Goal: Contribute content: Contribute content

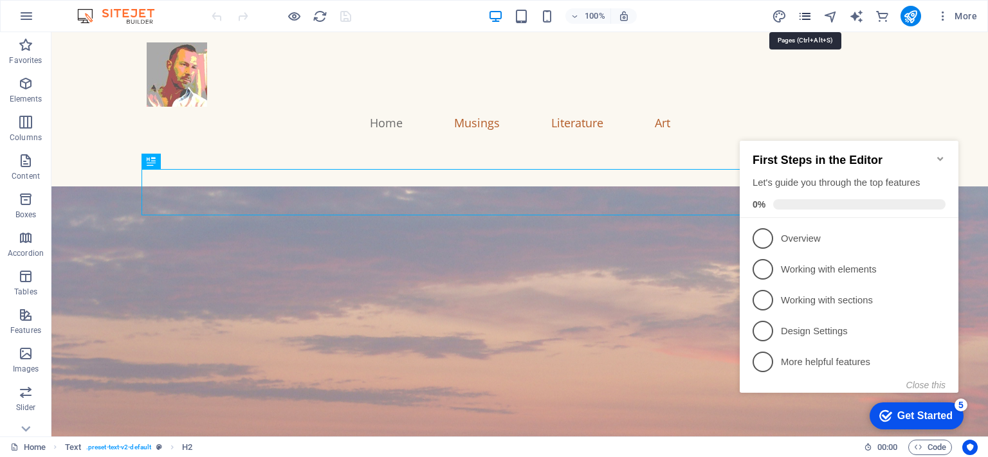
click at [803, 15] on icon "pages" at bounding box center [805, 16] width 15 height 15
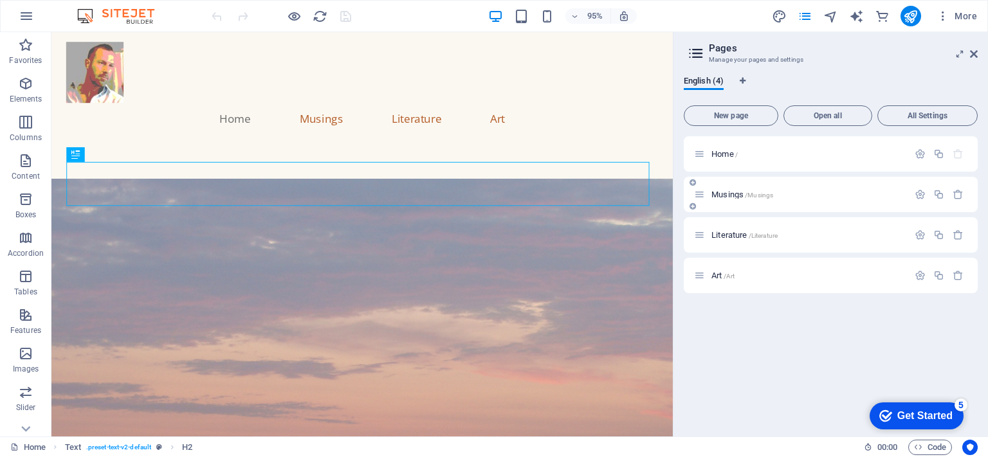
click at [745, 192] on span "/Musings" at bounding box center [759, 195] width 28 height 7
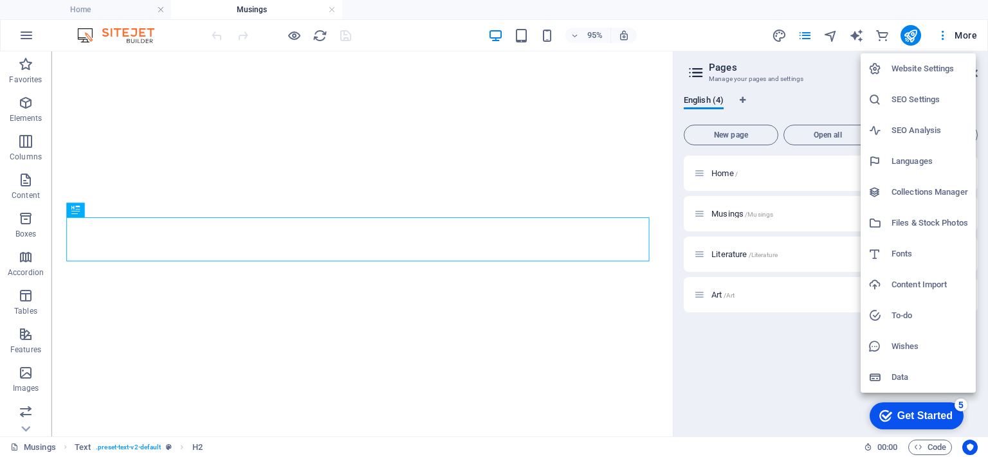
click at [836, 77] on div at bounding box center [494, 228] width 988 height 457
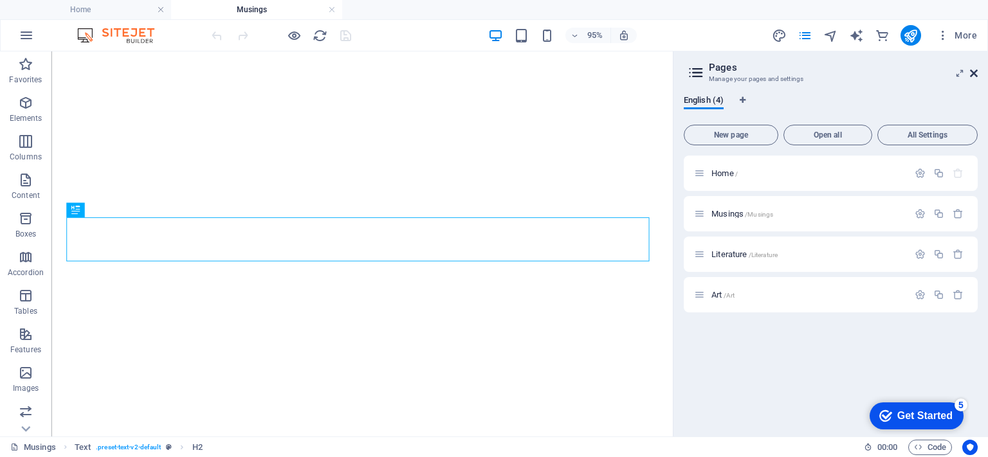
click at [973, 71] on icon at bounding box center [974, 73] width 8 height 10
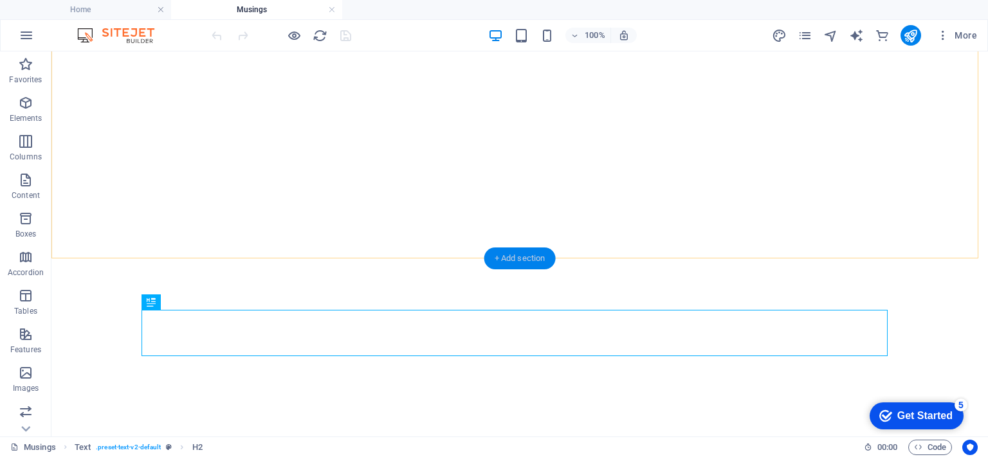
click at [519, 256] on div "+ Add section" at bounding box center [519, 259] width 71 height 22
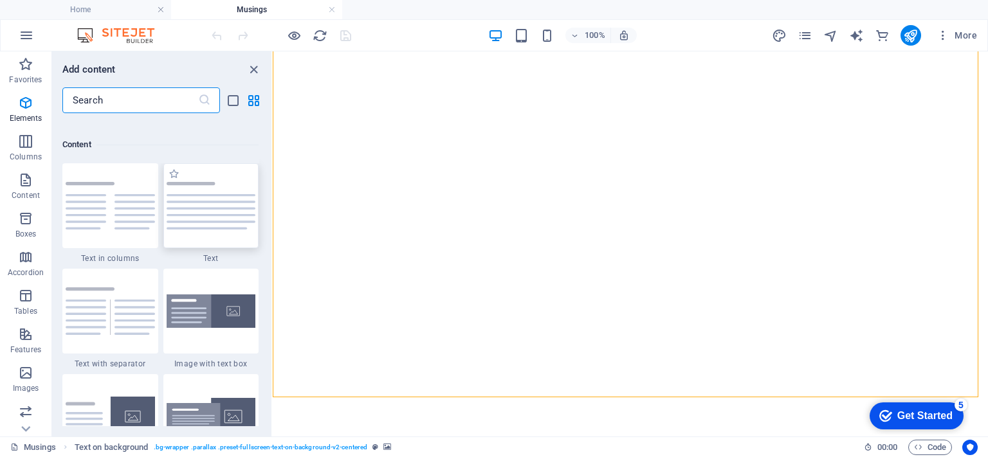
scroll to position [2251, 0]
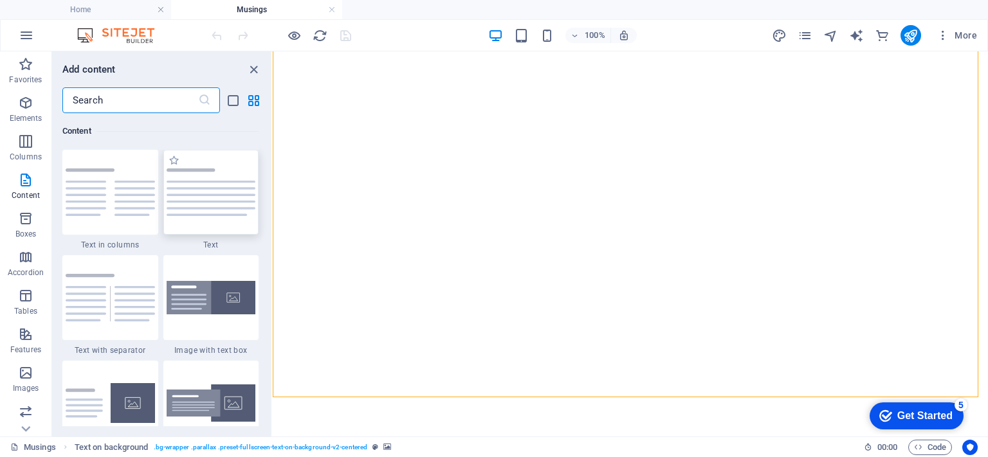
click at [206, 194] on img at bounding box center [211, 193] width 89 height 48
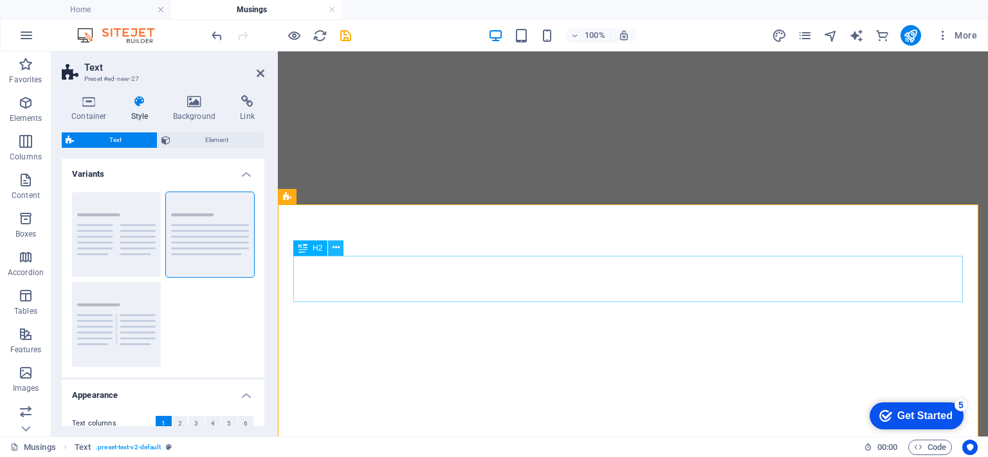
click at [333, 251] on icon at bounding box center [336, 248] width 7 height 14
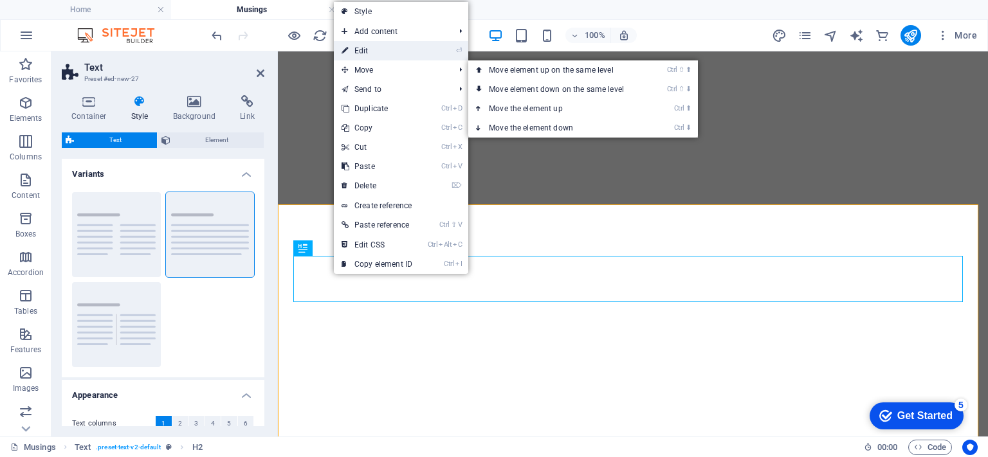
click at [358, 57] on link "⏎ Edit" at bounding box center [377, 50] width 86 height 19
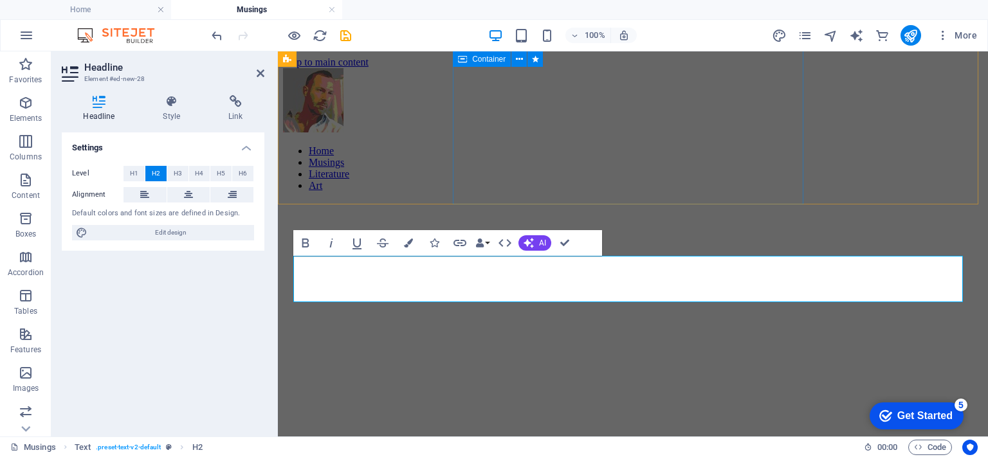
scroll to position [501, 0]
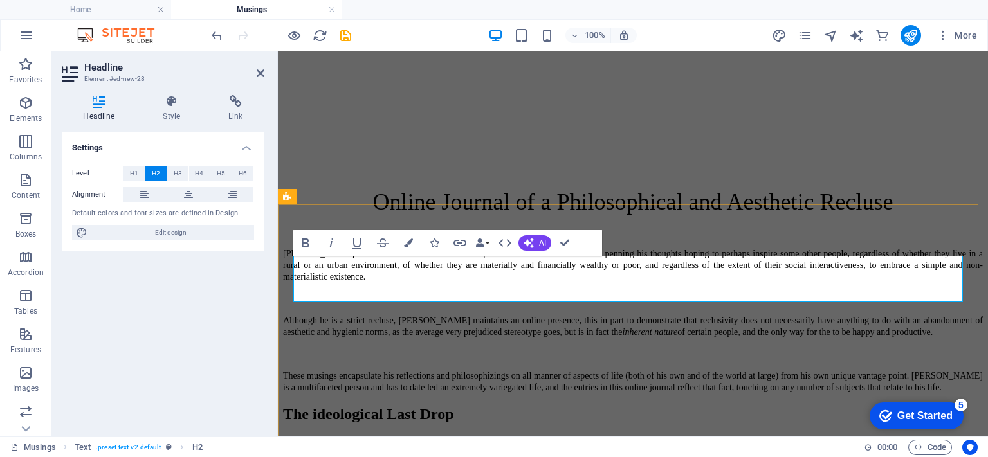
click at [382, 406] on h2 "The ideological Last Drop" at bounding box center [633, 414] width 700 height 17
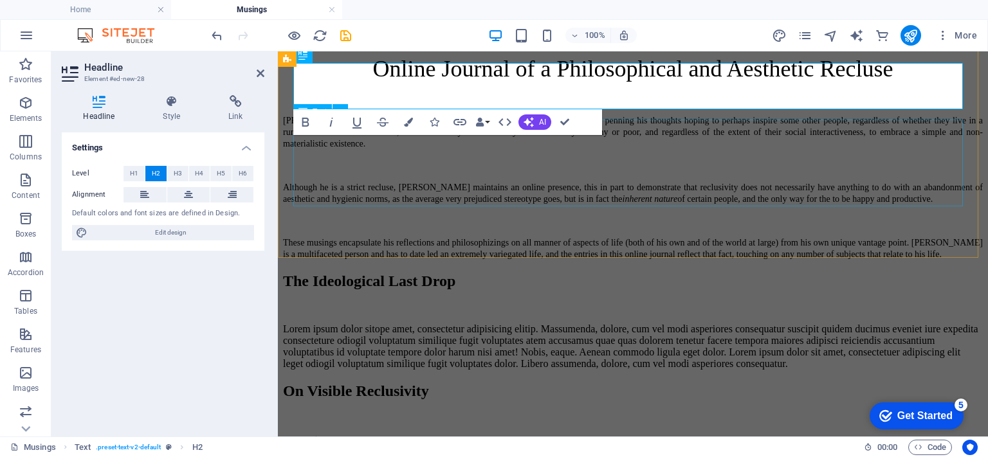
scroll to position [566, 0]
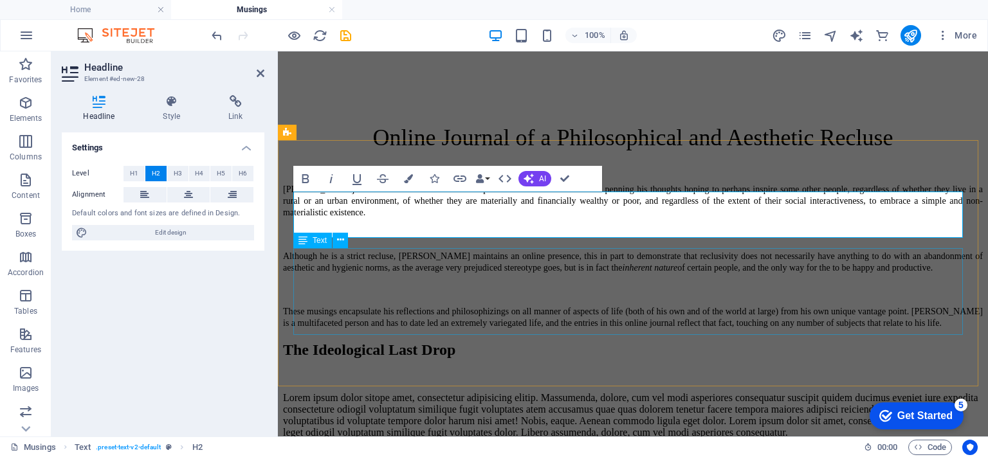
click at [346, 392] on div "Lorem ipsum dolor sitope amet, consectetur adipisicing elitip. Massumenda, dolo…" at bounding box center [633, 415] width 700 height 46
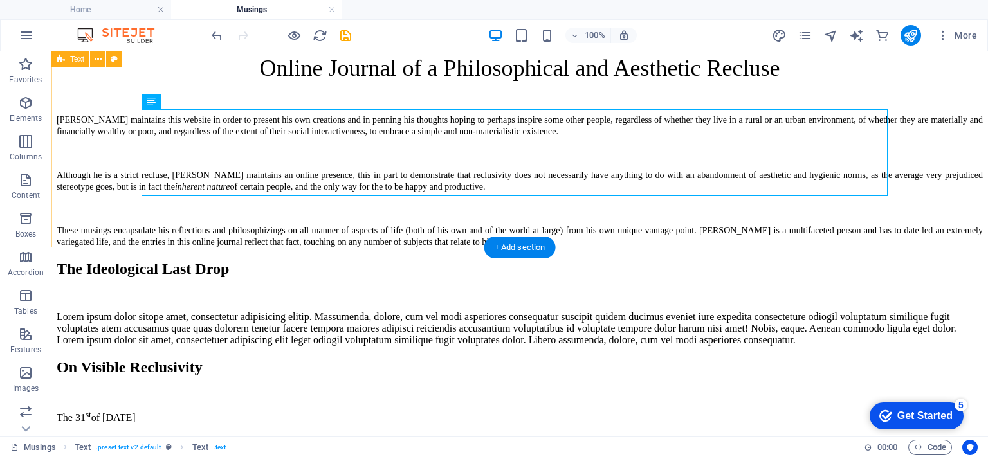
click at [340, 261] on div "The Ideological Last Drop Lorem ipsum dolor sitope amet, consectetur adipisicin…" at bounding box center [520, 304] width 926 height 86
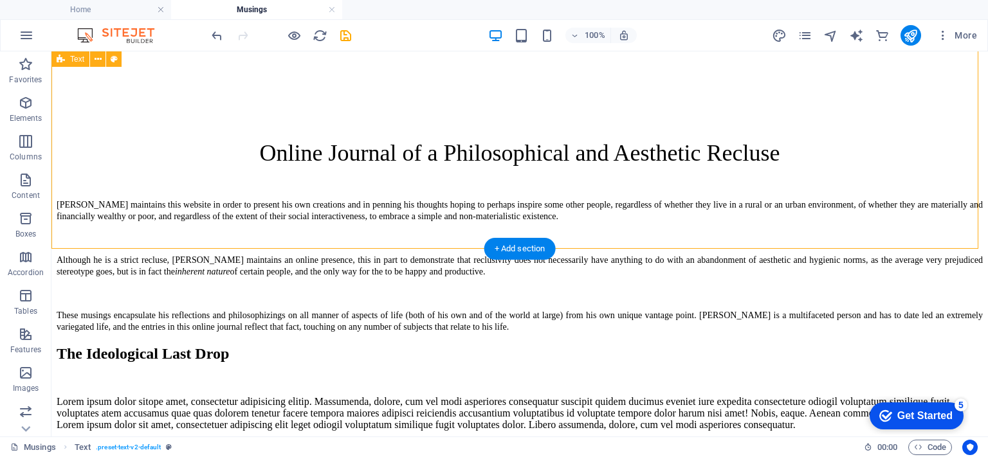
scroll to position [437, 0]
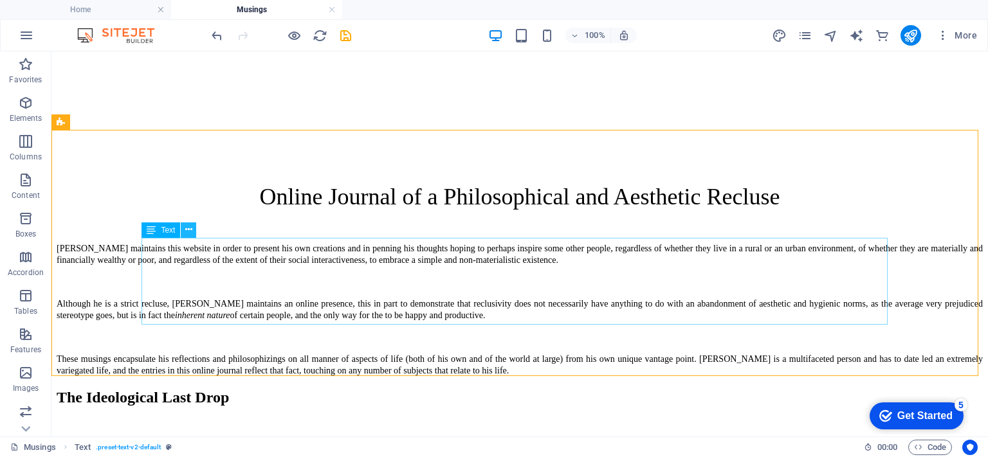
click at [185, 235] on icon at bounding box center [188, 230] width 7 height 14
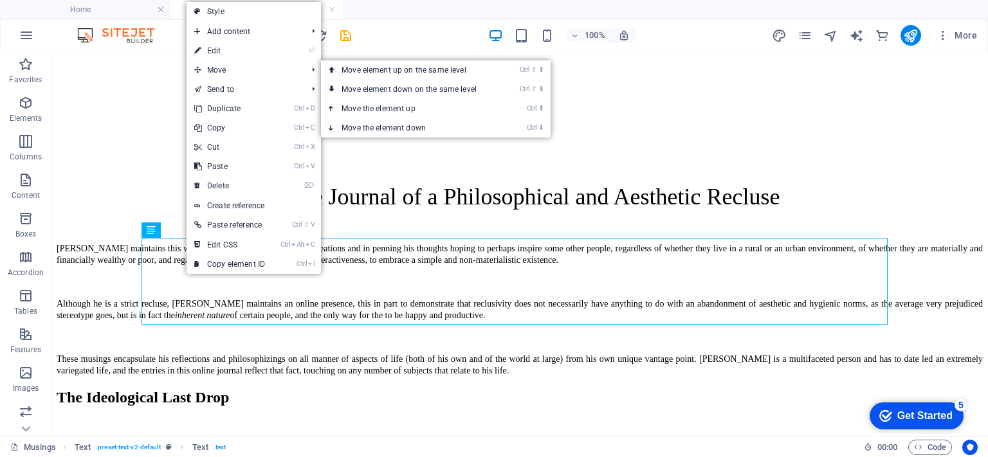
drag, startPoint x: 229, startPoint y: 50, endPoint x: 261, endPoint y: 62, distance: 34.2
click at [229, 50] on link "⏎ Edit" at bounding box center [230, 50] width 86 height 19
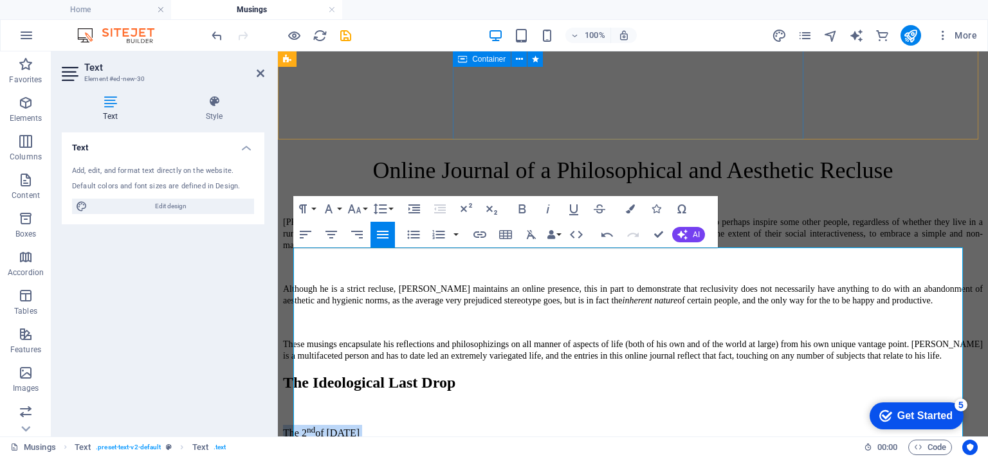
scroll to position [694, 0]
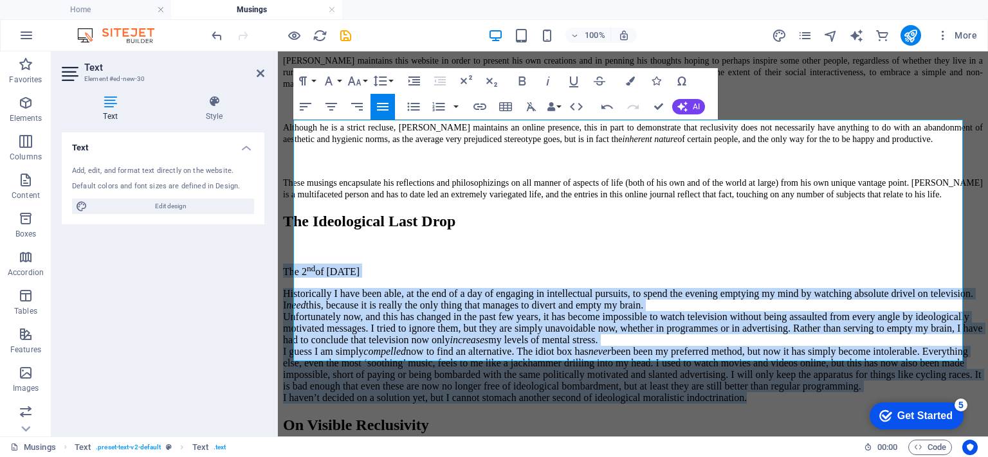
click at [387, 104] on icon "button" at bounding box center [383, 107] width 12 height 8
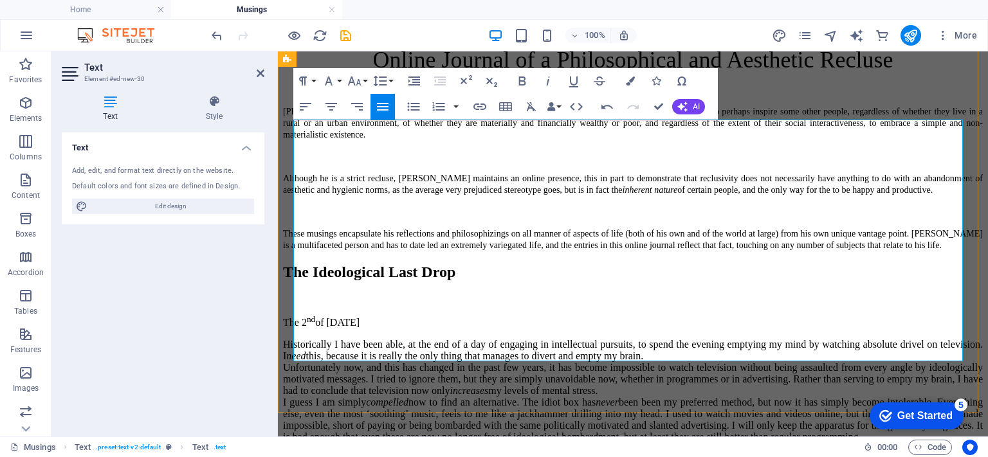
scroll to position [630, 0]
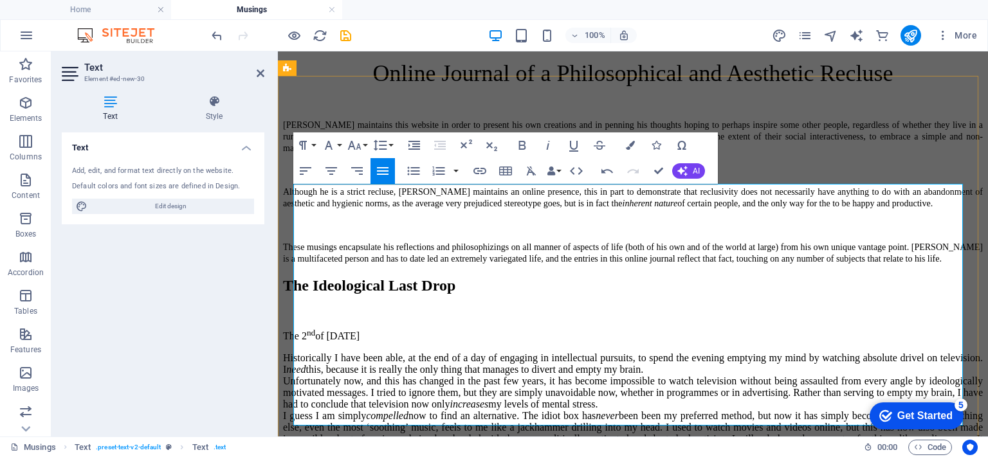
click at [341, 328] on p "The [DATE]" at bounding box center [633, 335] width 700 height 14
click at [297, 353] on div "Historically I have been able, at the end of a day of engaging in intellectual …" at bounding box center [633, 364] width 700 height 23
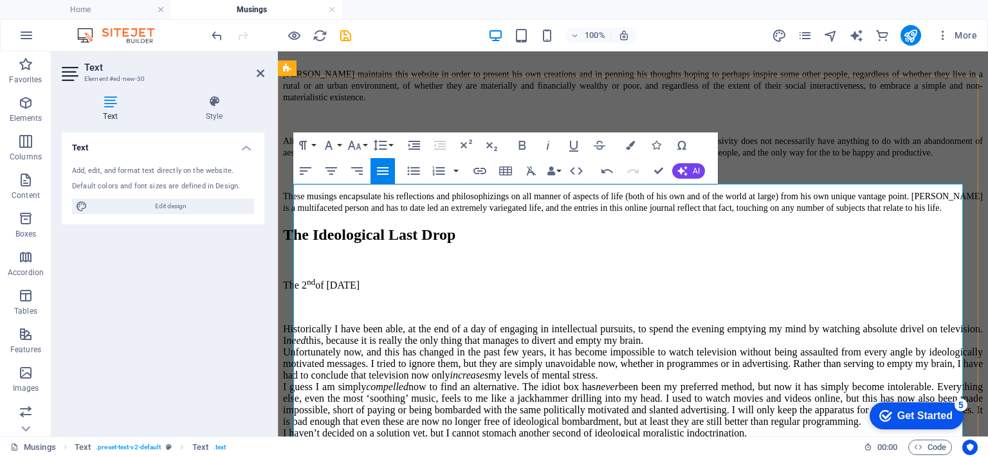
scroll to position [694, 0]
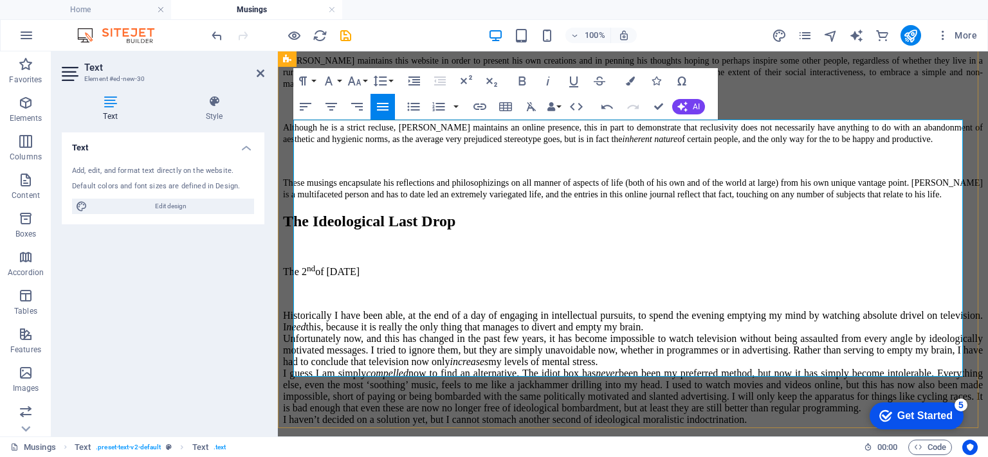
click at [528, 333] on div "Unfortunately now, and this has changed in the past few years, it has become im…" at bounding box center [633, 350] width 700 height 35
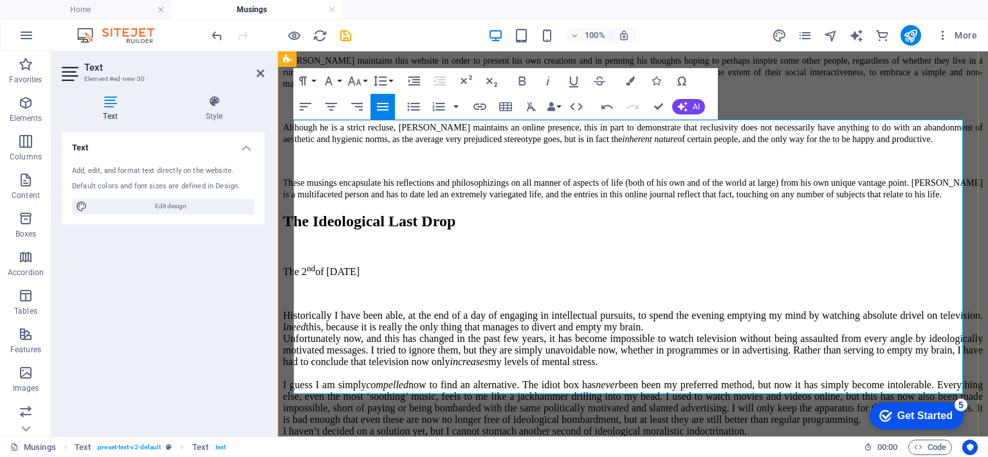
click at [379, 380] on div "I guess I am simply compelled now to find an alternative. The idiot box has nev…" at bounding box center [633, 403] width 700 height 46
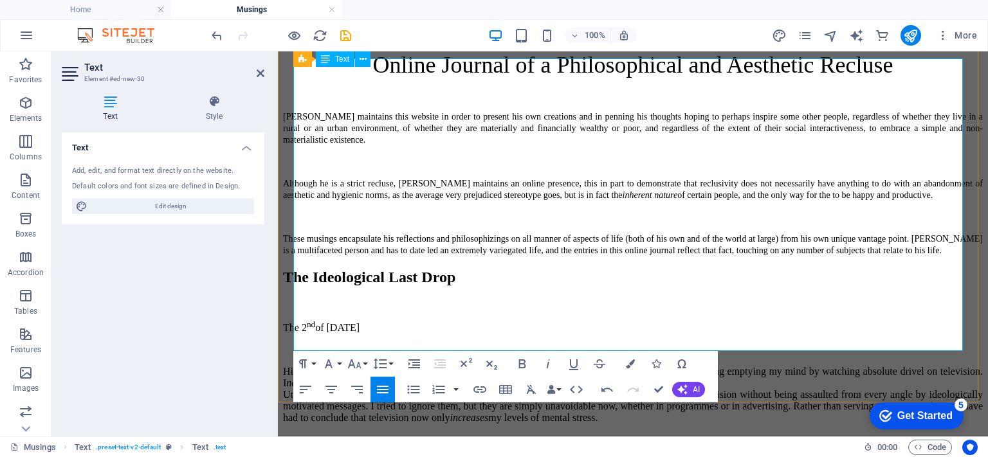
scroll to position [630, 0]
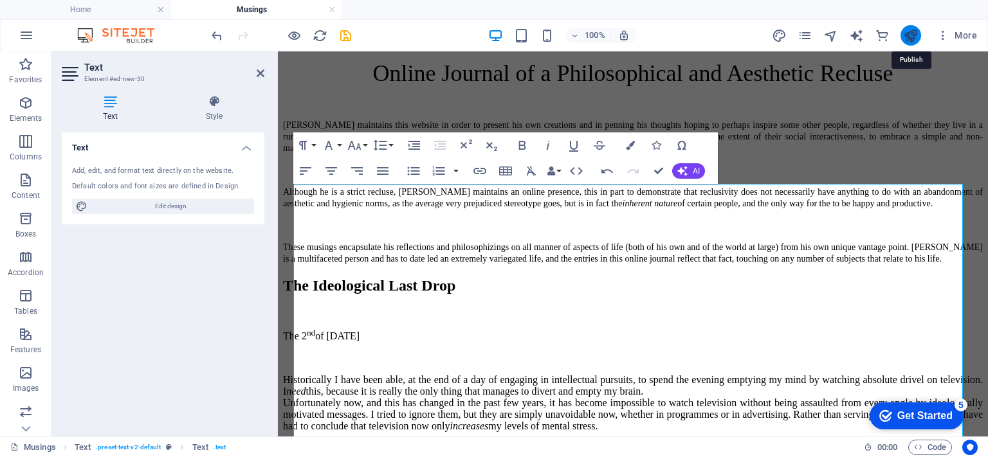
click at [908, 30] on icon "publish" at bounding box center [910, 35] width 15 height 15
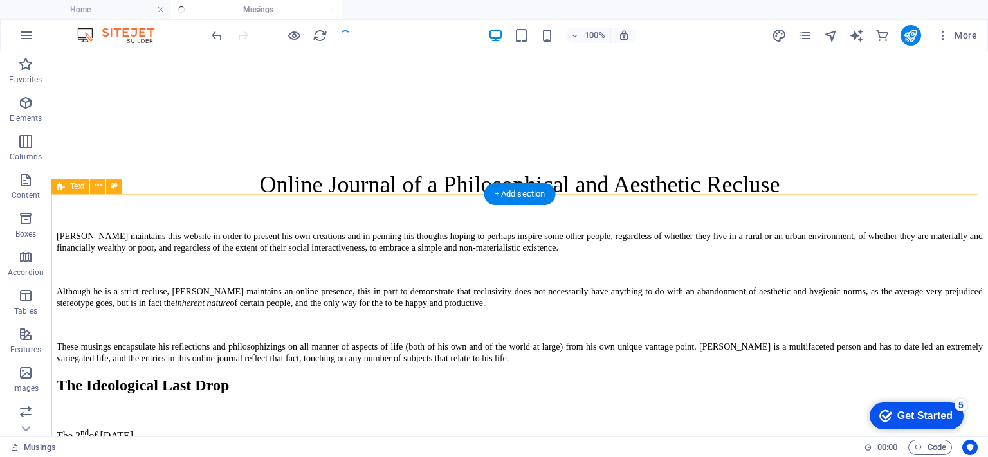
scroll to position [501, 0]
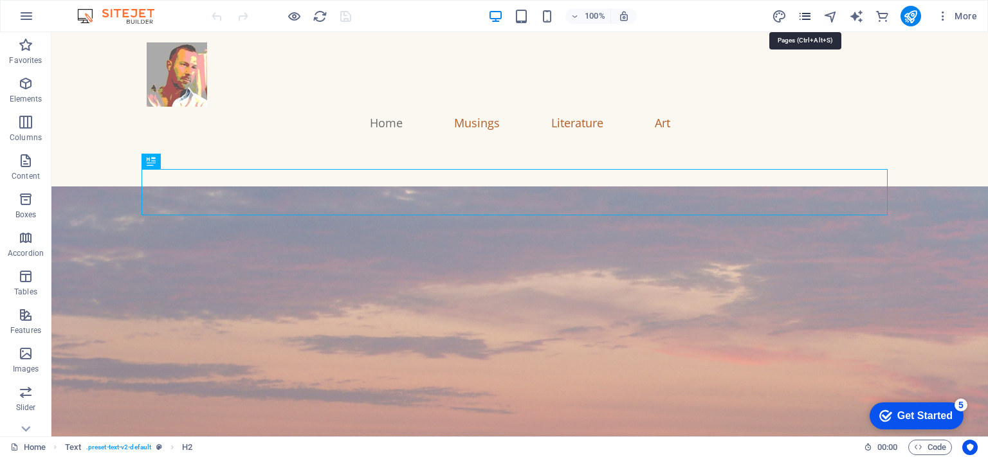
click at [806, 14] on icon "pages" at bounding box center [805, 16] width 15 height 15
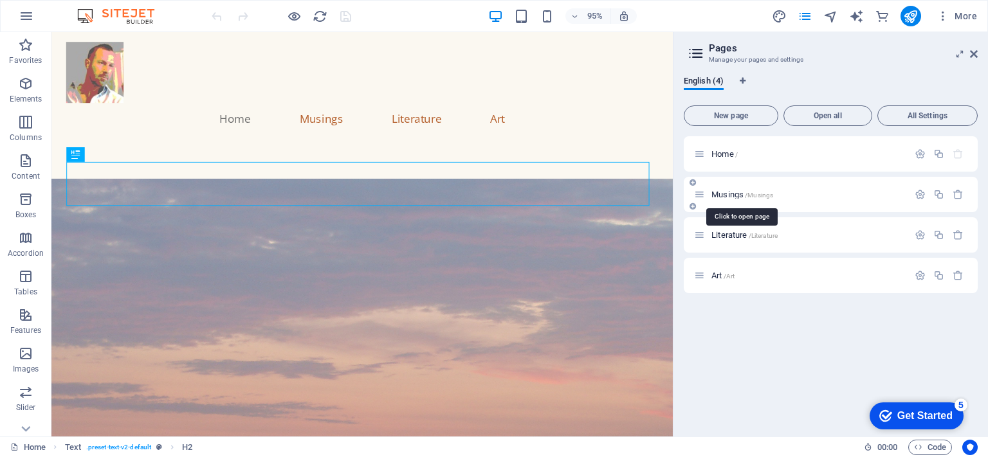
click at [755, 192] on span "/Musings" at bounding box center [759, 195] width 28 height 7
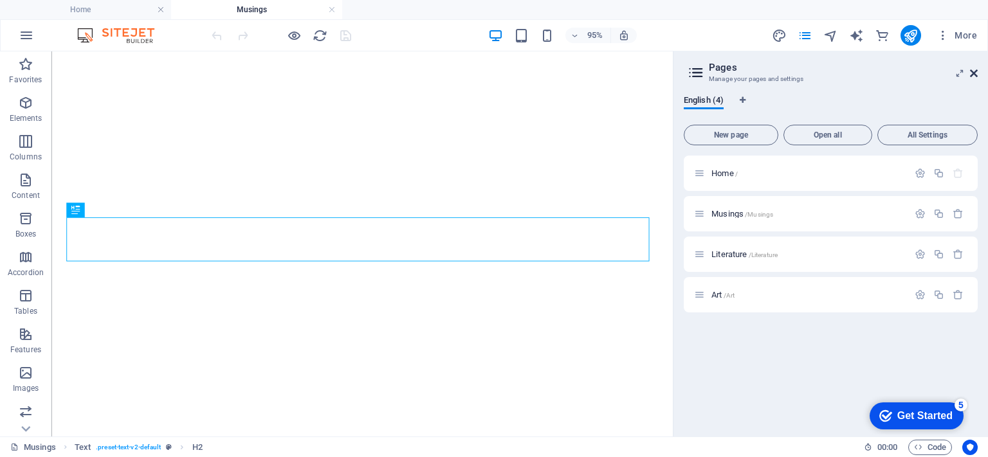
click at [973, 73] on icon at bounding box center [974, 73] width 8 height 10
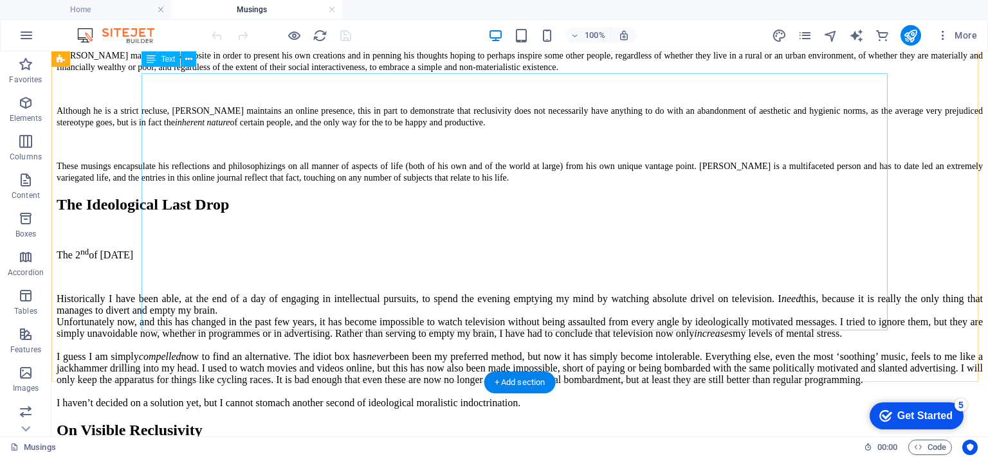
scroll to position [501, 0]
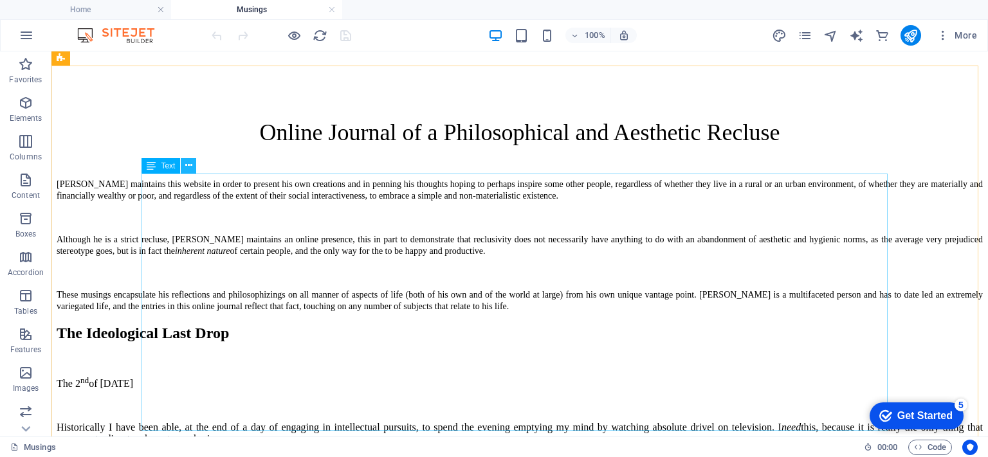
click at [192, 161] on icon at bounding box center [188, 166] width 7 height 14
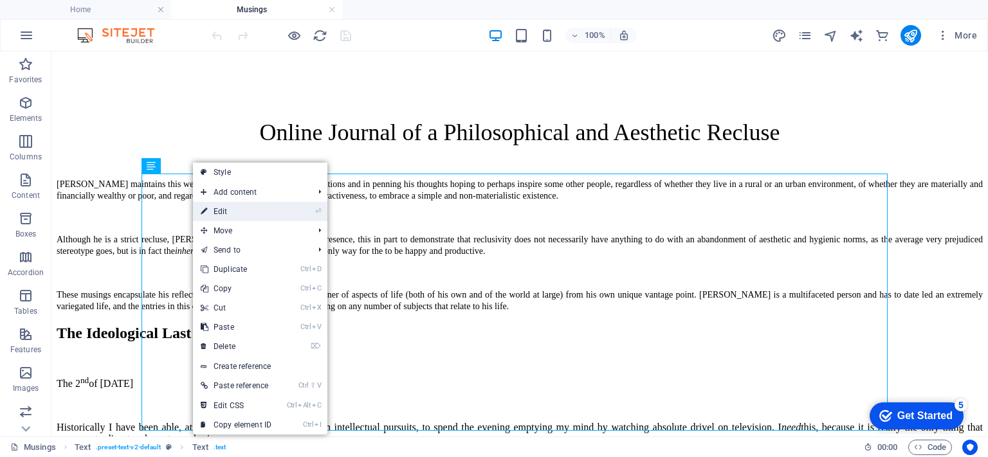
click at [224, 216] on link "⏎ Edit" at bounding box center [236, 211] width 86 height 19
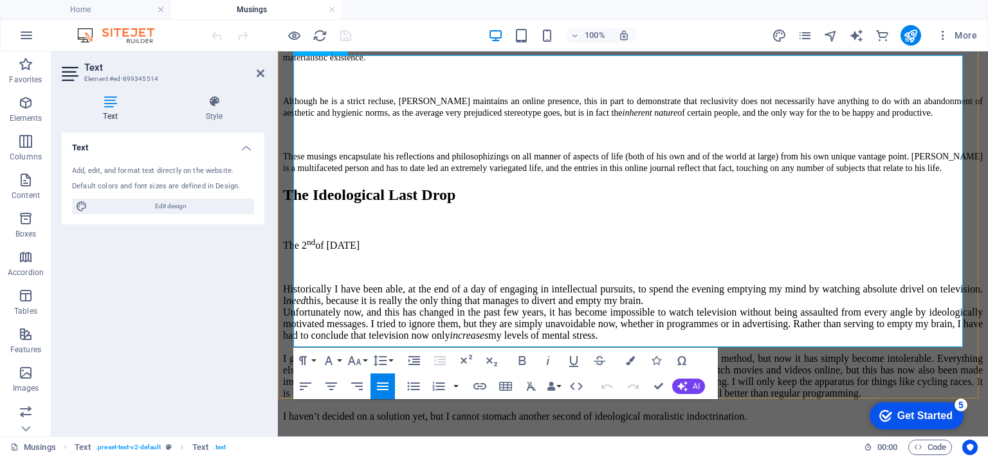
scroll to position [759, 0]
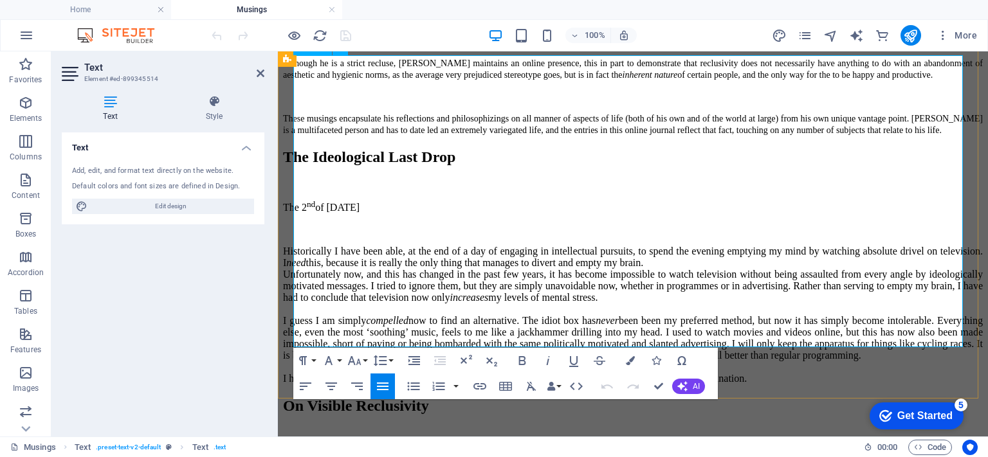
click at [878, 373] on div "I haven’t decided on a solution yet, but I cannot stomach another second of ide…" at bounding box center [633, 379] width 700 height 12
click at [391, 315] on div "I guess I am simply compelled now to find an alternative. The idiot box has nev…" at bounding box center [633, 344] width 700 height 58
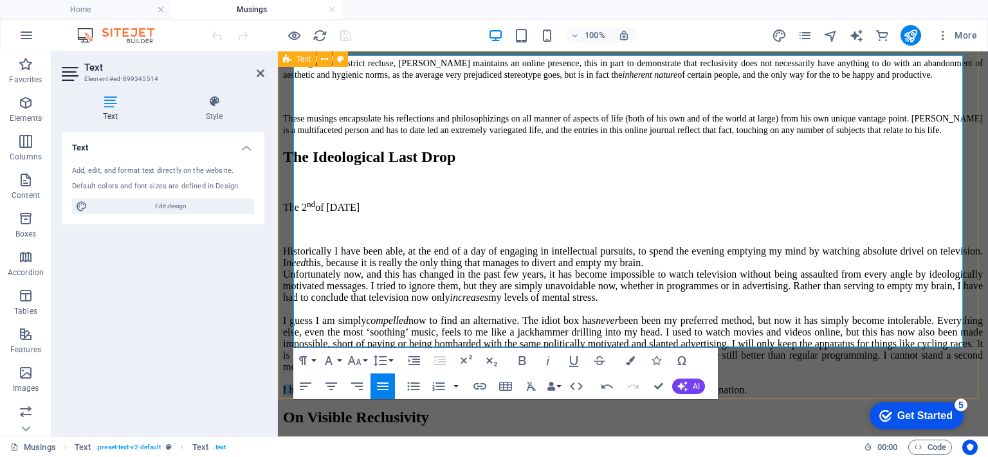
drag, startPoint x: 668, startPoint y: 338, endPoint x: 291, endPoint y: 344, distance: 377.1
click at [291, 344] on div "The Ideological Last Drop The 2 nd of September, 2025 Historically I have been …" at bounding box center [633, 273] width 700 height 248
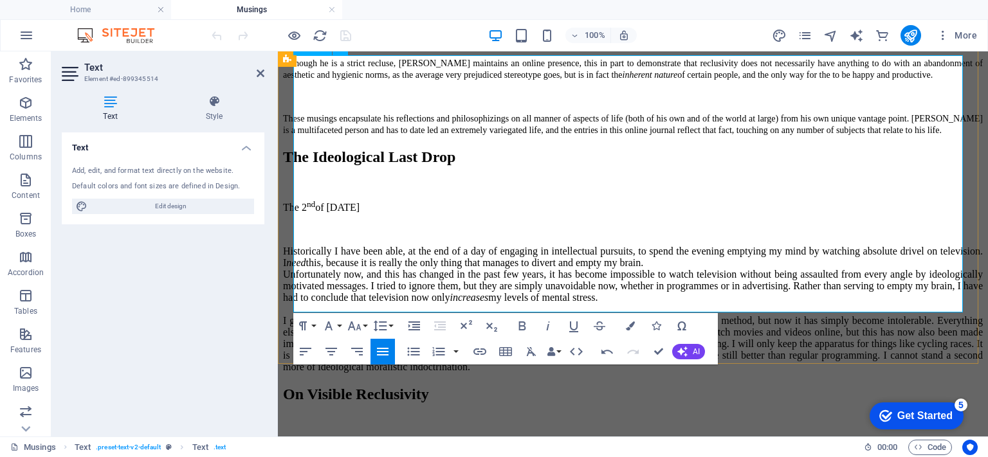
click at [744, 315] on div "I guess I am simply compelled now to find an alternative. The idiot box has nev…" at bounding box center [633, 344] width 700 height 58
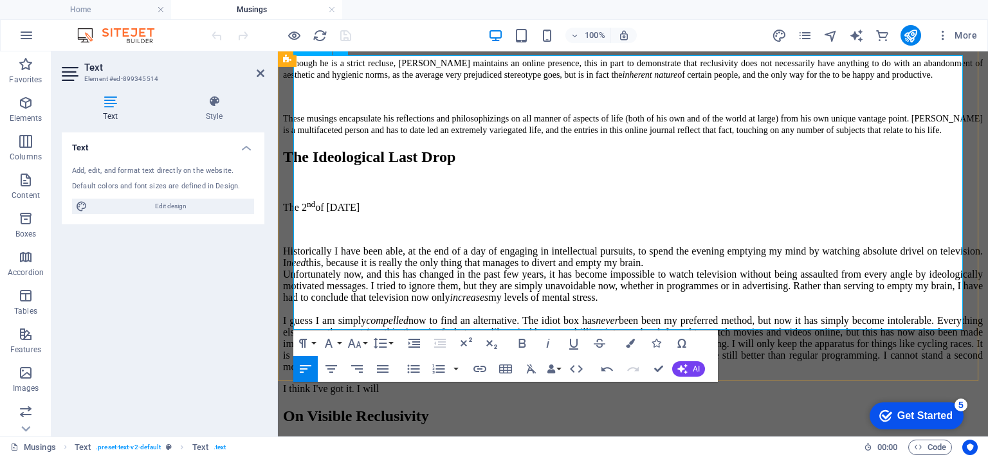
click at [732, 315] on div "I guess I am simply compelled now to find an alternative. The idiot box has nev…" at bounding box center [633, 344] width 700 height 58
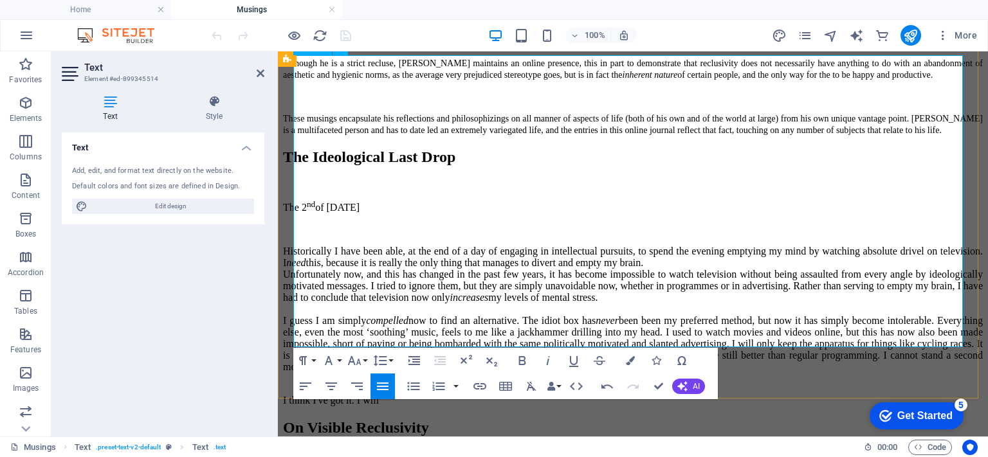
click at [406, 395] on p "I think I've got it. I will" at bounding box center [633, 401] width 700 height 12
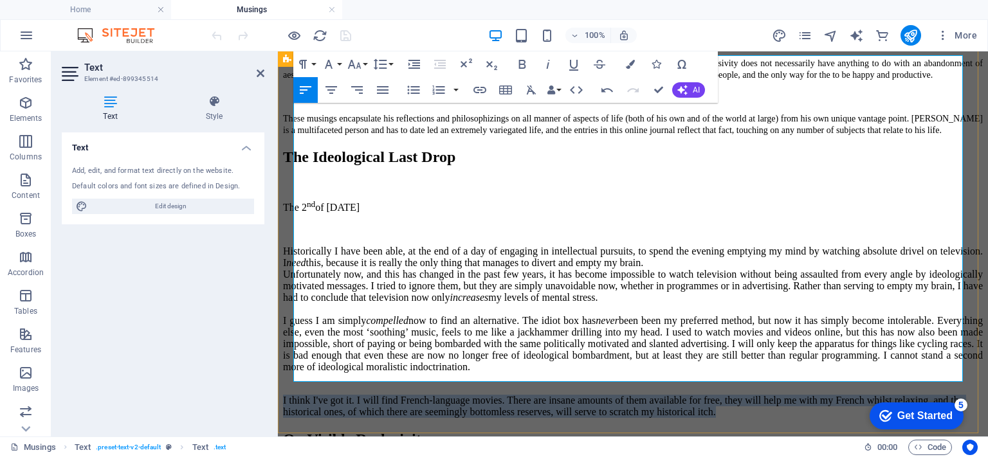
drag, startPoint x: 374, startPoint y: 372, endPoint x: 290, endPoint y: 338, distance: 91.5
click at [290, 338] on div "The Ideological Last Drop The 2 nd of September, 2025 Historically I have been …" at bounding box center [633, 284] width 700 height 270
click at [380, 94] on icon "button" at bounding box center [382, 89] width 15 height 15
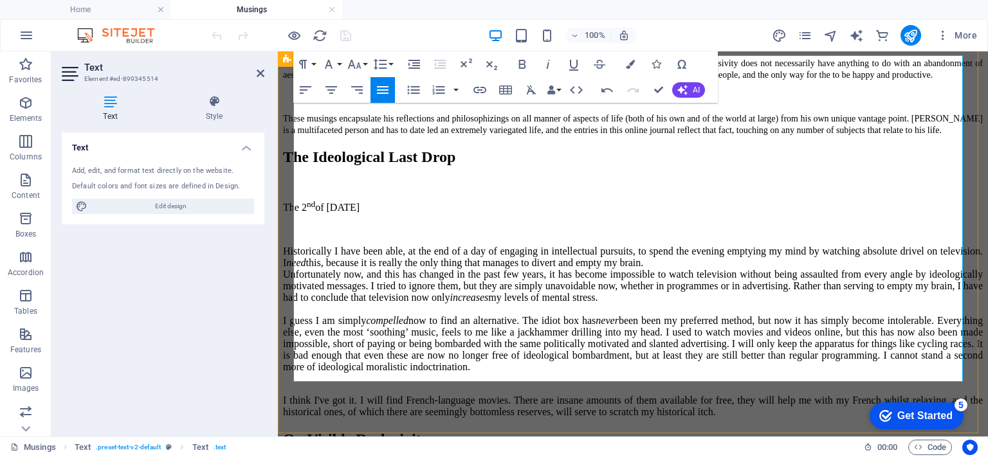
click at [437, 269] on div "Unfortunately now, and this has changed in the past few years, it has become im…" at bounding box center [633, 292] width 700 height 46
click at [358, 395] on p "I think I've got it. I will find French-language movies. There are insane amoun…" at bounding box center [633, 406] width 700 height 23
click at [437, 399] on div "The Ideological Last Drop The 2 nd of September, 2025 Historically I have been …" at bounding box center [633, 284] width 700 height 270
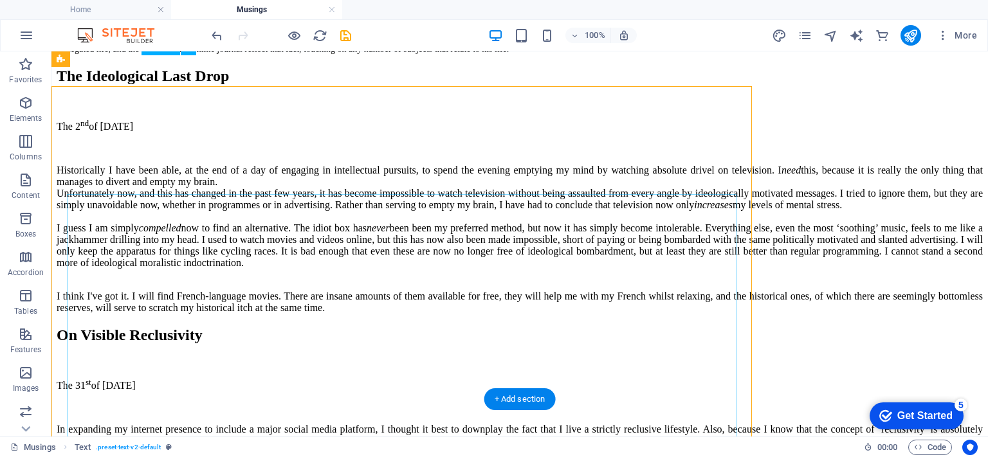
scroll to position [620, 0]
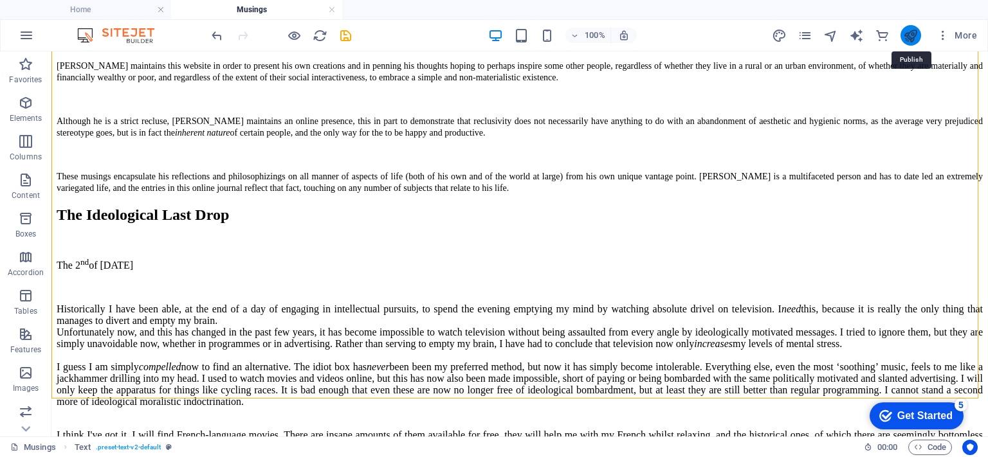
click at [914, 37] on icon "publish" at bounding box center [910, 35] width 15 height 15
